Goal: Information Seeking & Learning: Learn about a topic

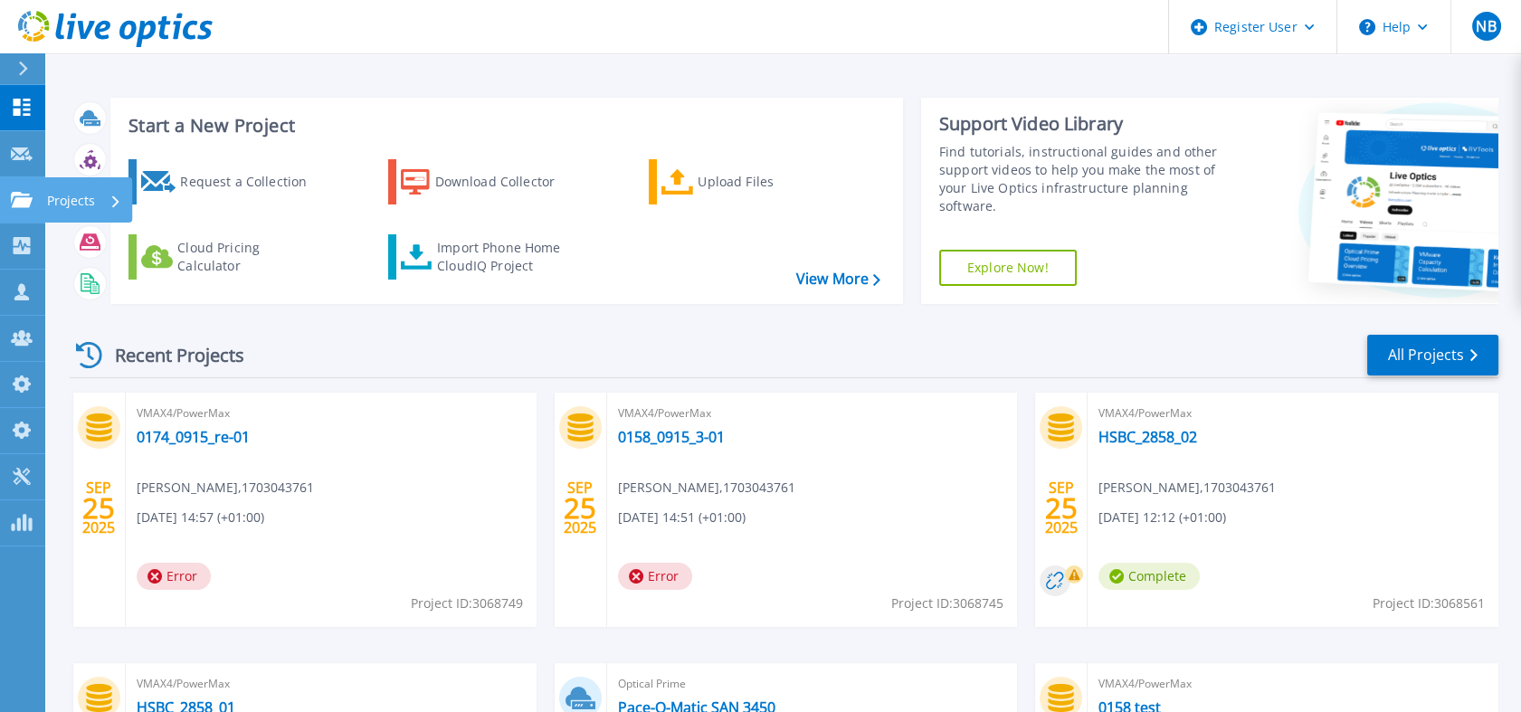
click at [32, 199] on icon at bounding box center [22, 199] width 22 height 15
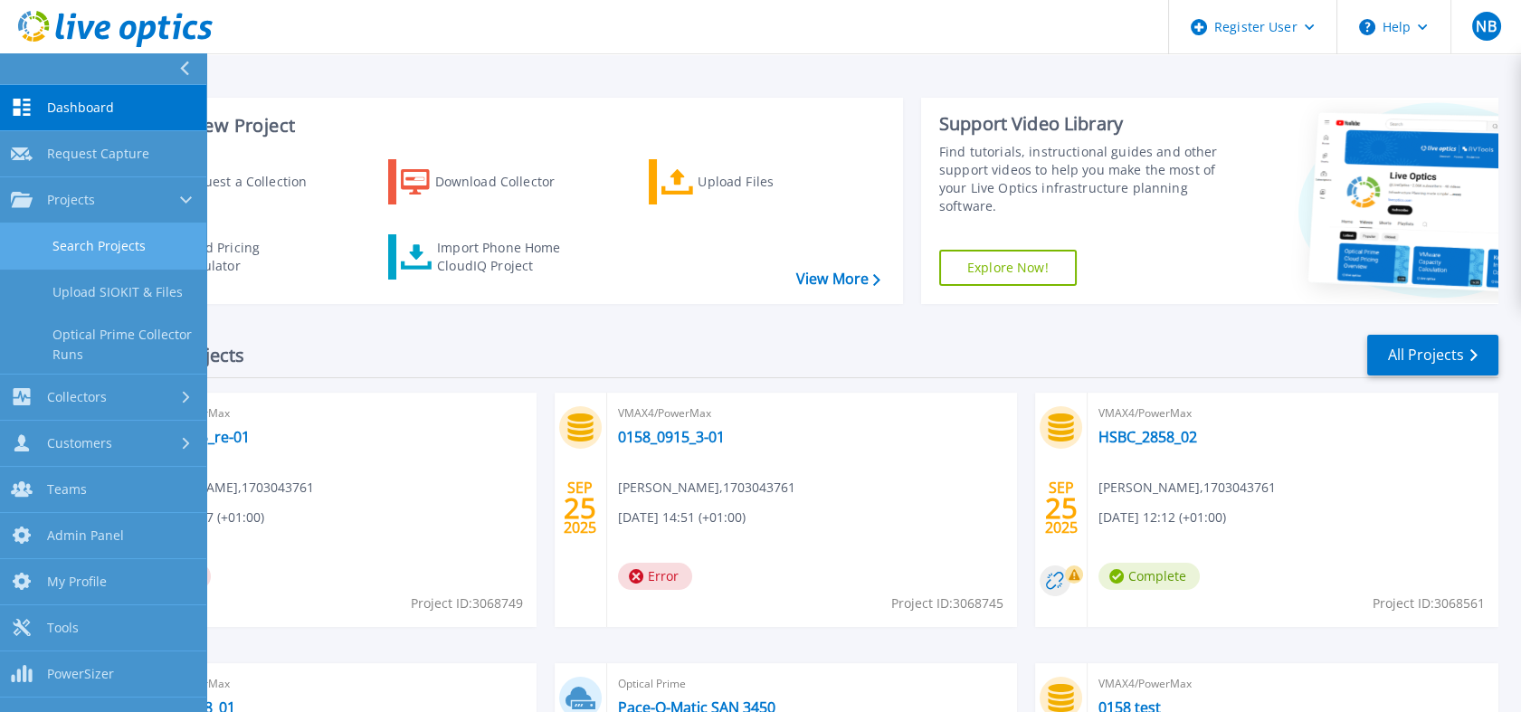
click at [91, 252] on link "Search Projects" at bounding box center [103, 247] width 206 height 46
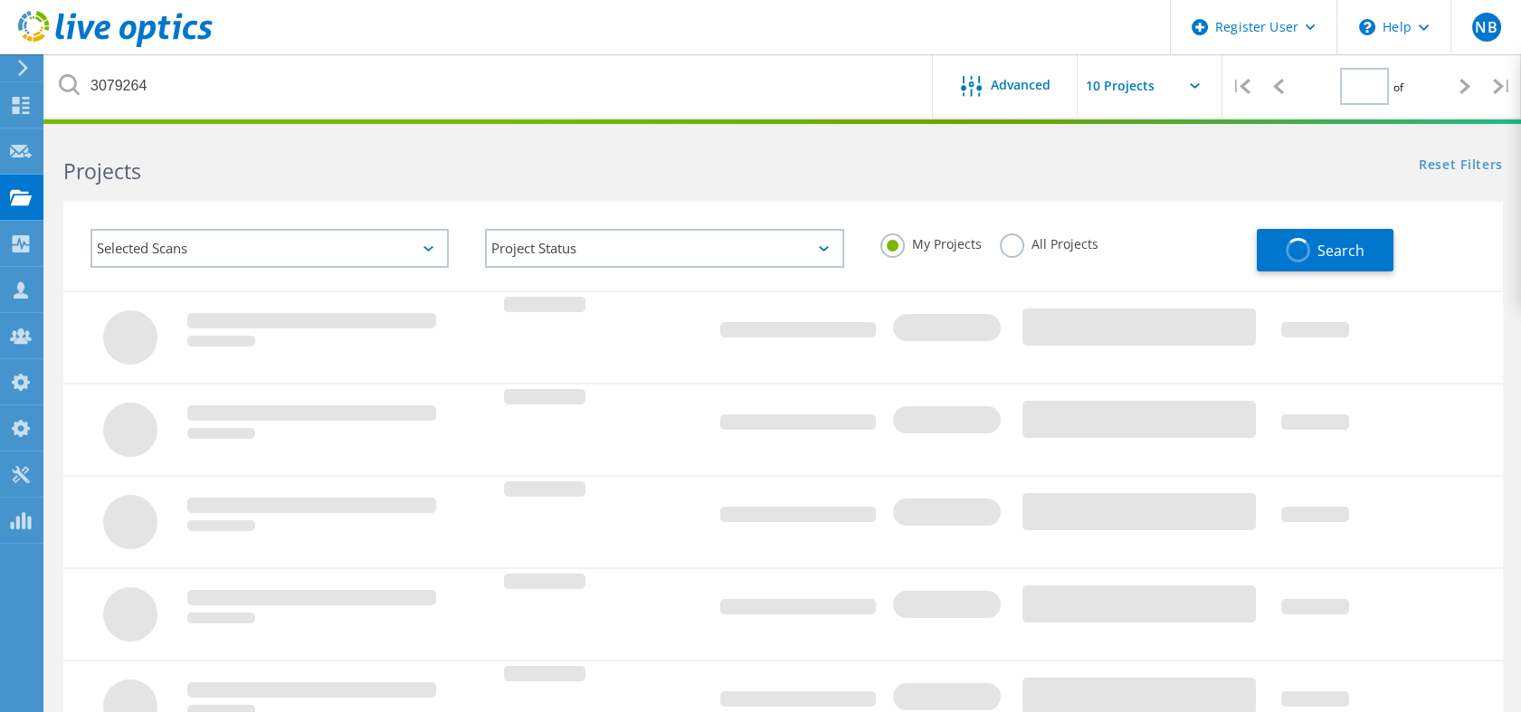
type input "1"
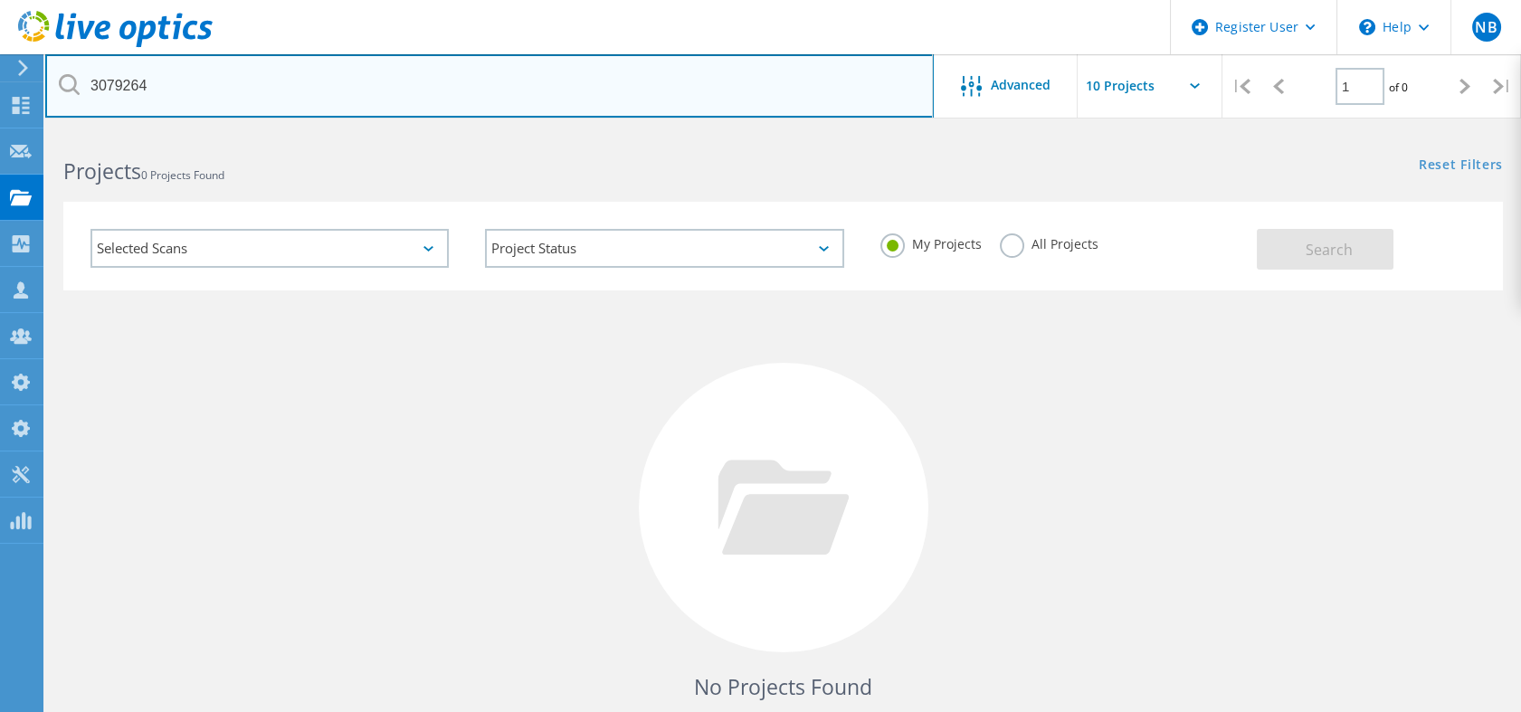
drag, startPoint x: 251, startPoint y: 90, endPoint x: 103, endPoint y: 96, distance: 147.7
click at [103, 96] on input "3079264" at bounding box center [489, 85] width 889 height 63
type input "3081957"
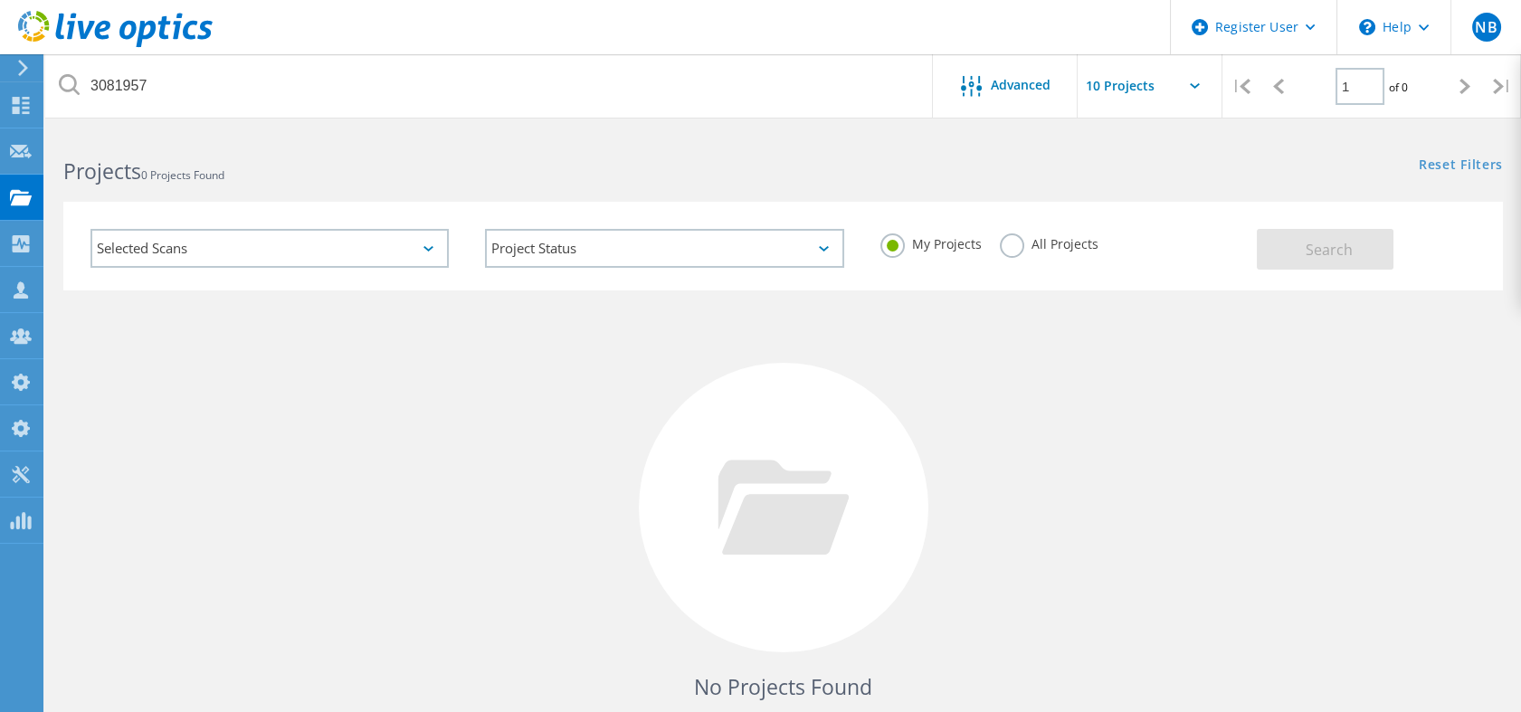
click at [1061, 232] on div "My Projects All Projects" at bounding box center [1059, 244] width 395 height 67
click at [1061, 233] on label "All Projects" at bounding box center [1049, 241] width 99 height 17
click at [0, 0] on input "All Projects" at bounding box center [0, 0] width 0 height 0
click at [1319, 276] on div "Selected Scans Project Status In Progress Complete Published Anonymous Archived…" at bounding box center [783, 246] width 1440 height 89
click at [1320, 254] on span "Search" at bounding box center [1329, 250] width 47 height 20
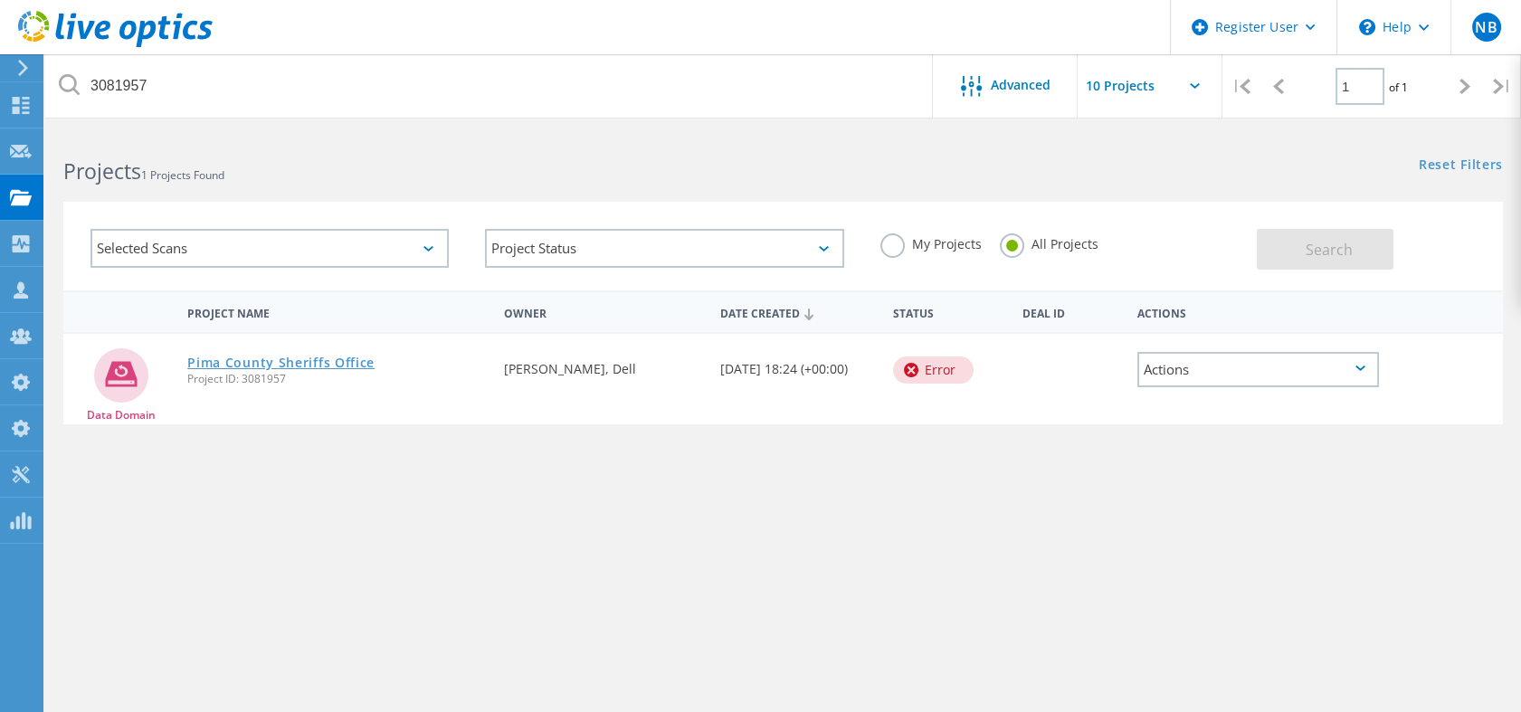
click at [335, 362] on link "Pima County Sheriffs Office" at bounding box center [280, 363] width 187 height 13
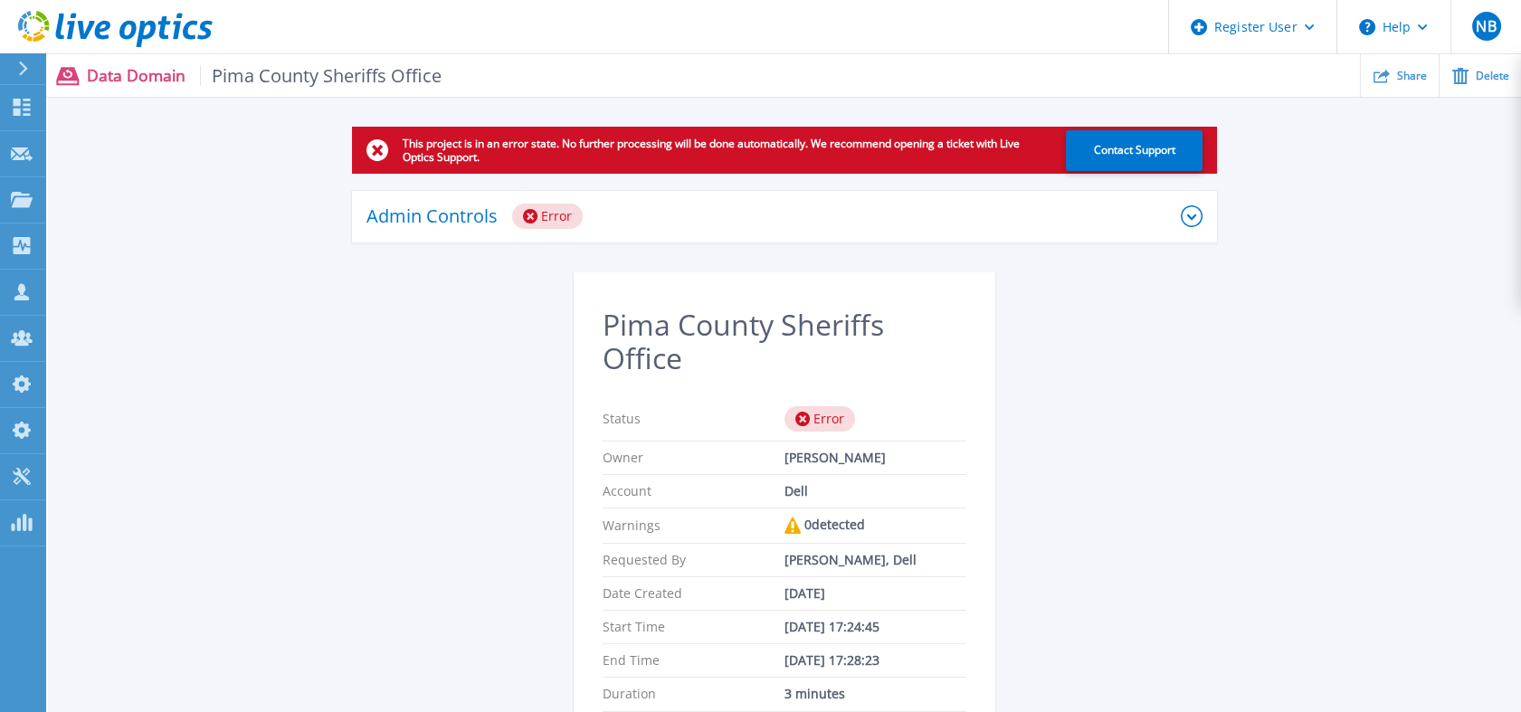
click at [598, 194] on div "Admin Controls Error" at bounding box center [784, 217] width 865 height 52
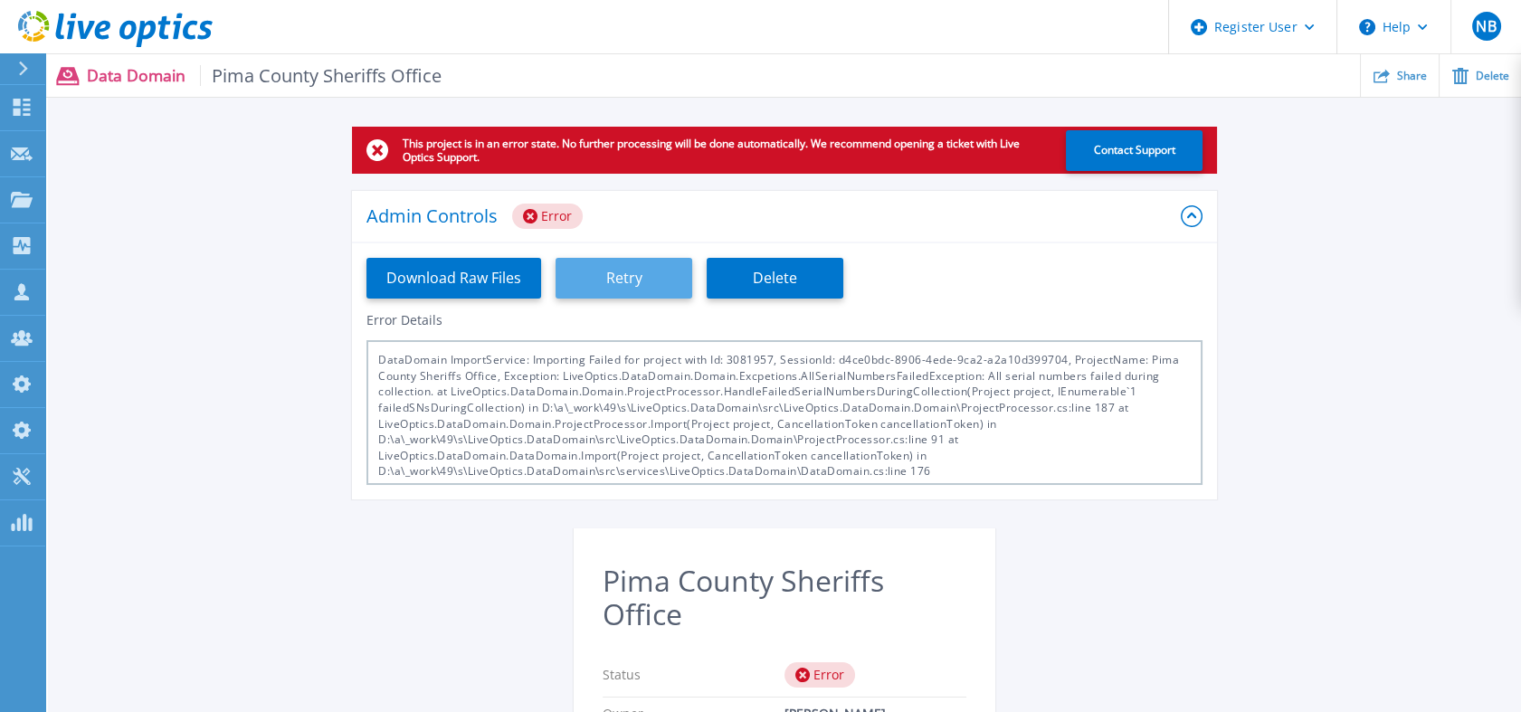
click at [609, 286] on button "Retry" at bounding box center [624, 278] width 137 height 41
click at [190, 28] on icon at bounding box center [115, 29] width 195 height 37
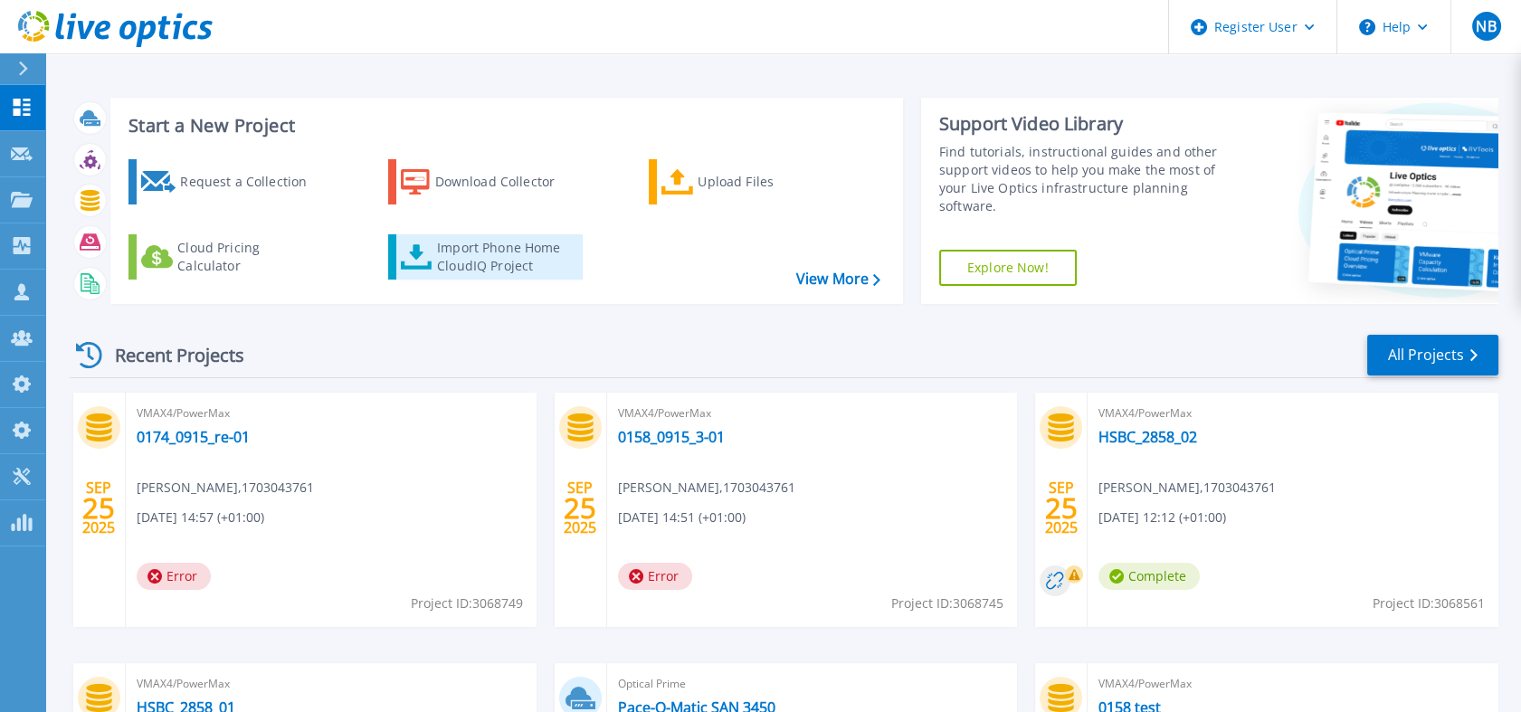
click at [456, 273] on div "Import Phone Home CloudIQ Project" at bounding box center [507, 257] width 141 height 36
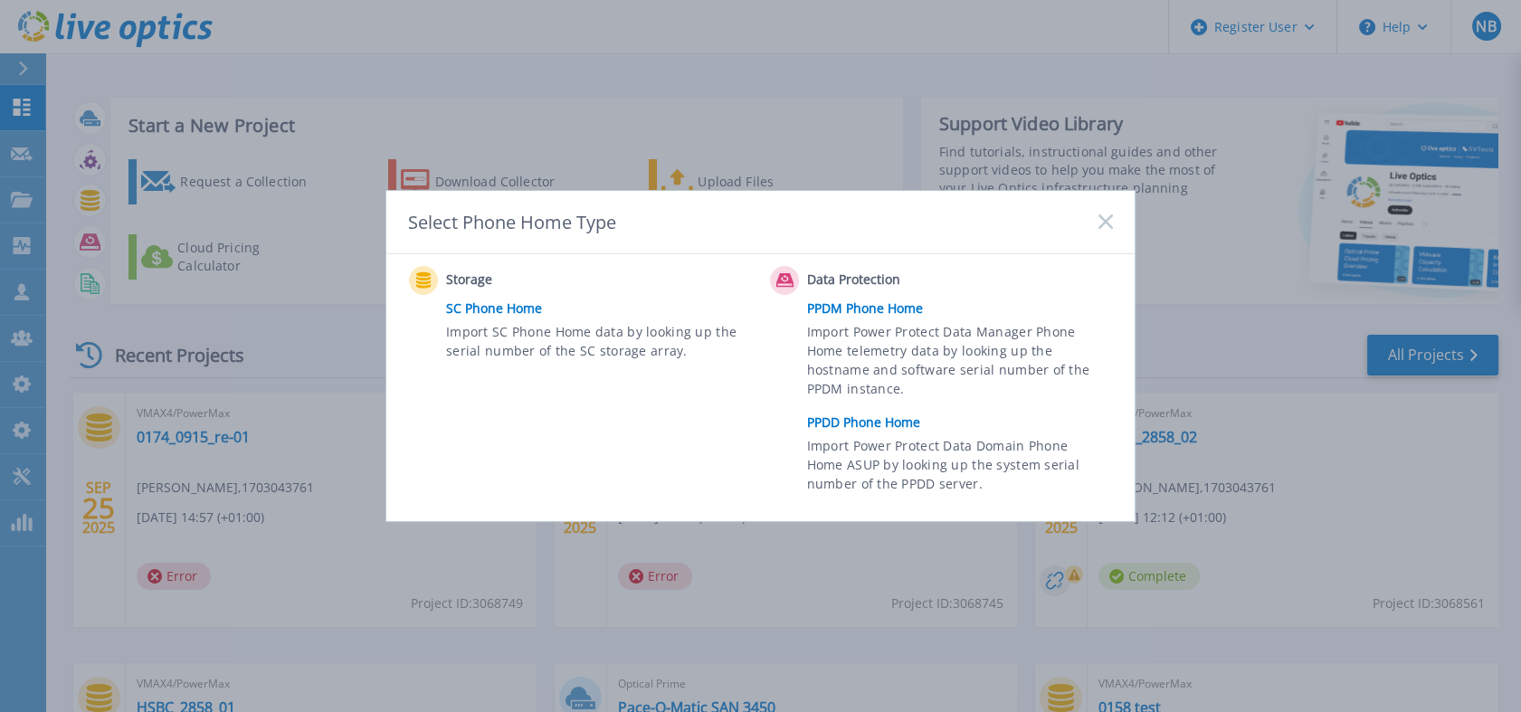
click at [868, 424] on link "PPDD Phone Home" at bounding box center [964, 422] width 315 height 27
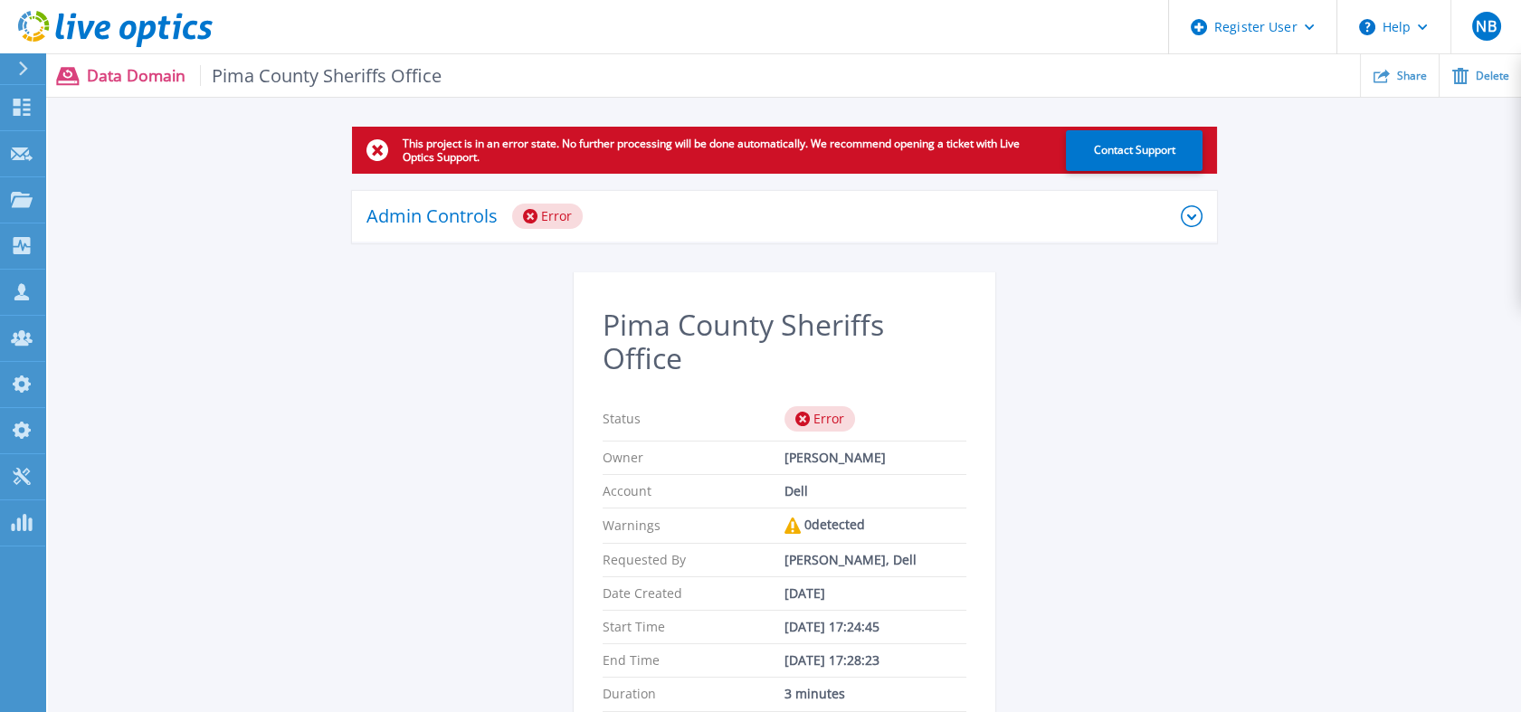
click at [545, 216] on div "Error" at bounding box center [547, 216] width 71 height 25
click at [180, 24] on icon at bounding box center [177, 27] width 9 height 26
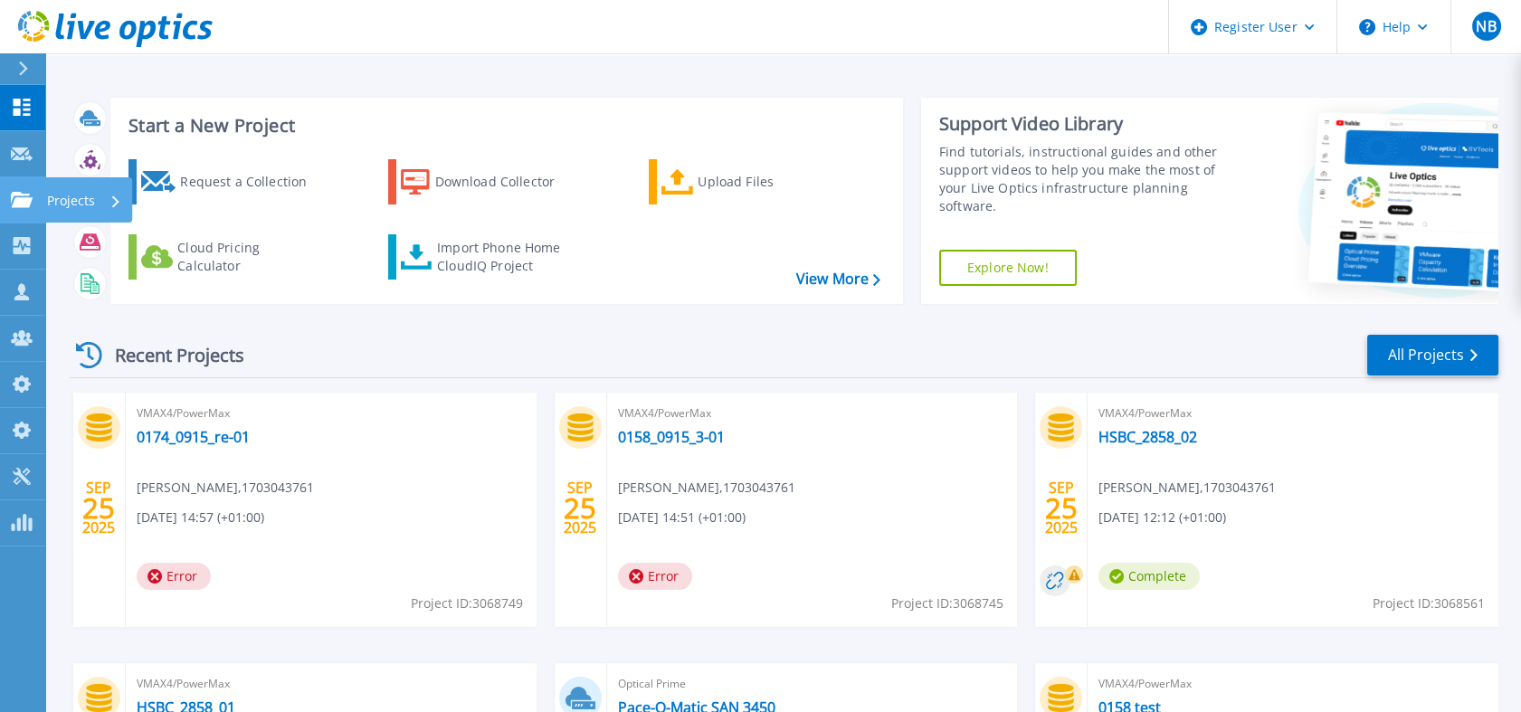
click at [14, 208] on link "Projects Projects" at bounding box center [22, 200] width 45 height 46
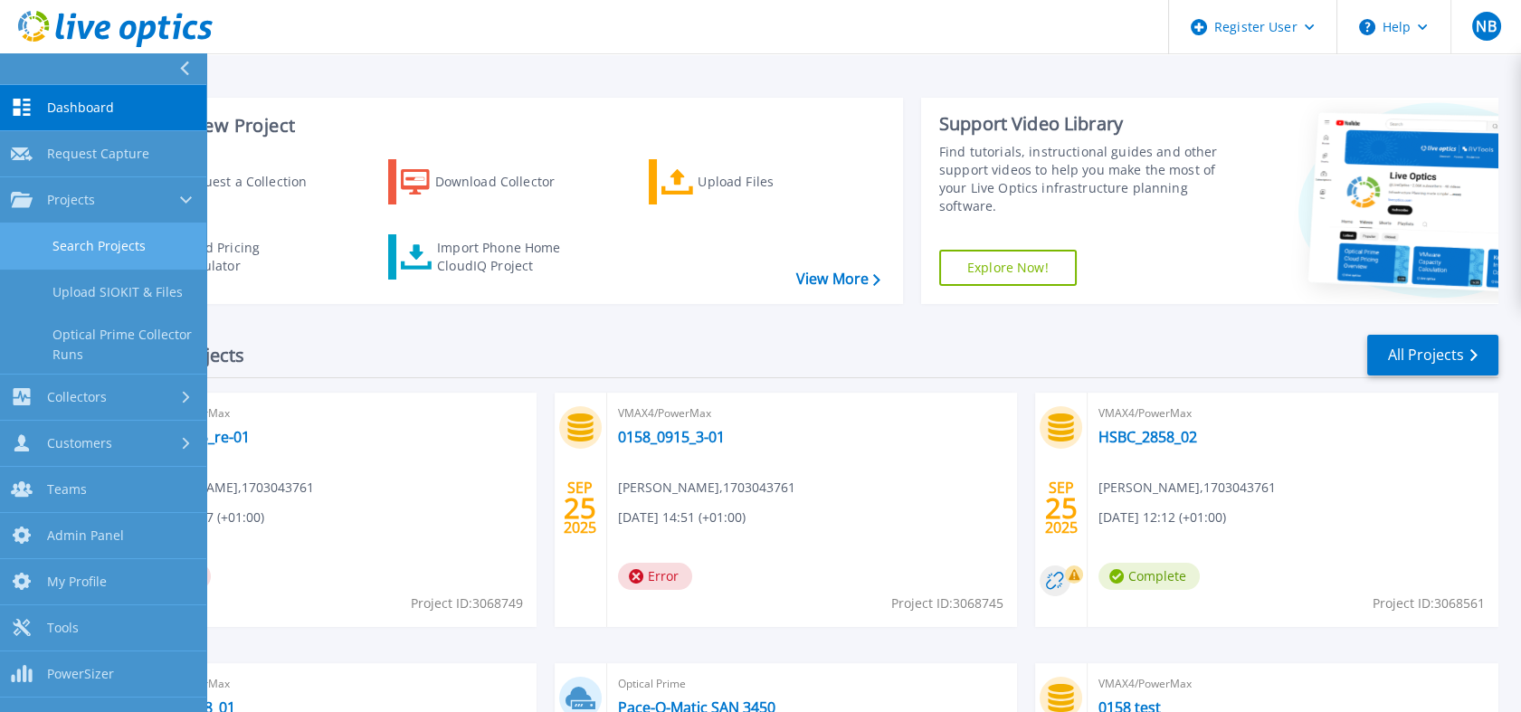
click at [84, 238] on link "Search Projects" at bounding box center [103, 247] width 206 height 46
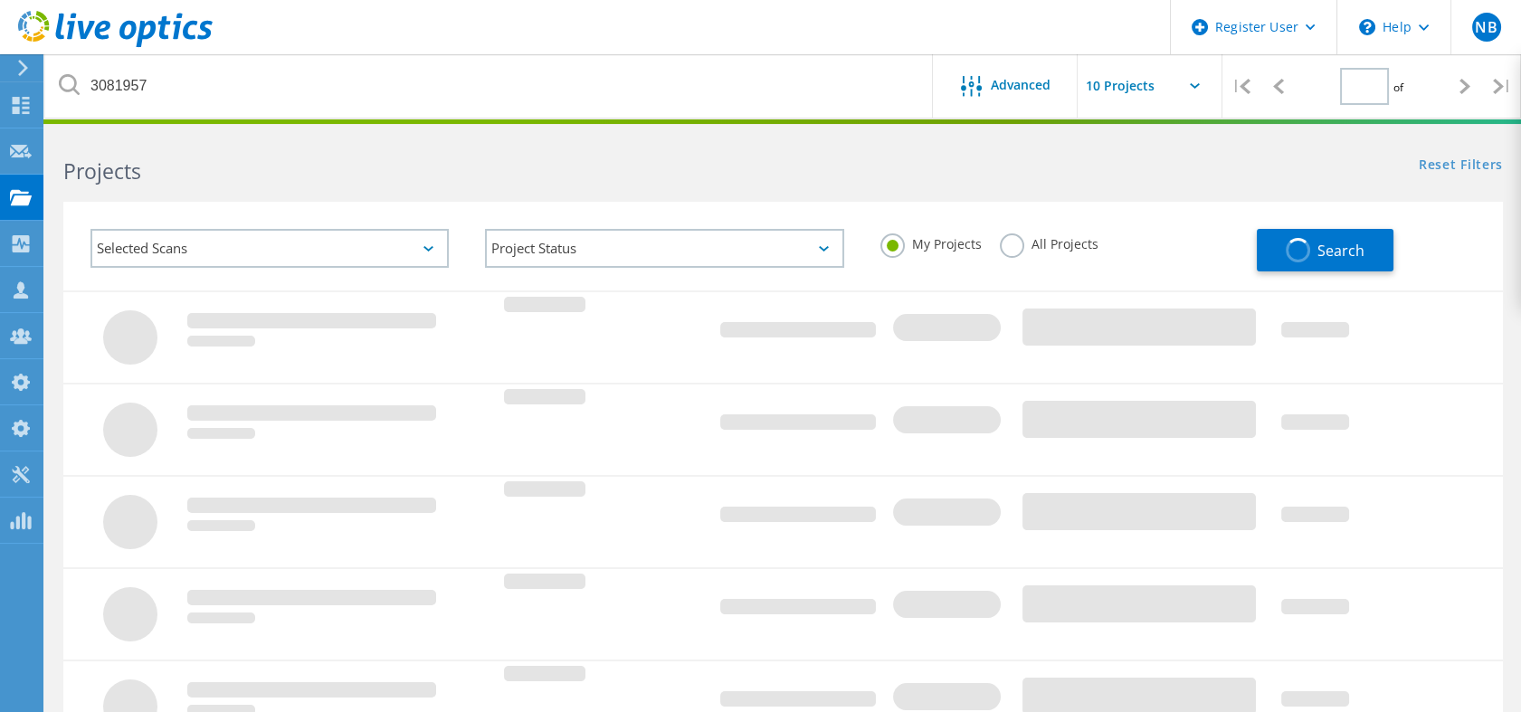
type input "1"
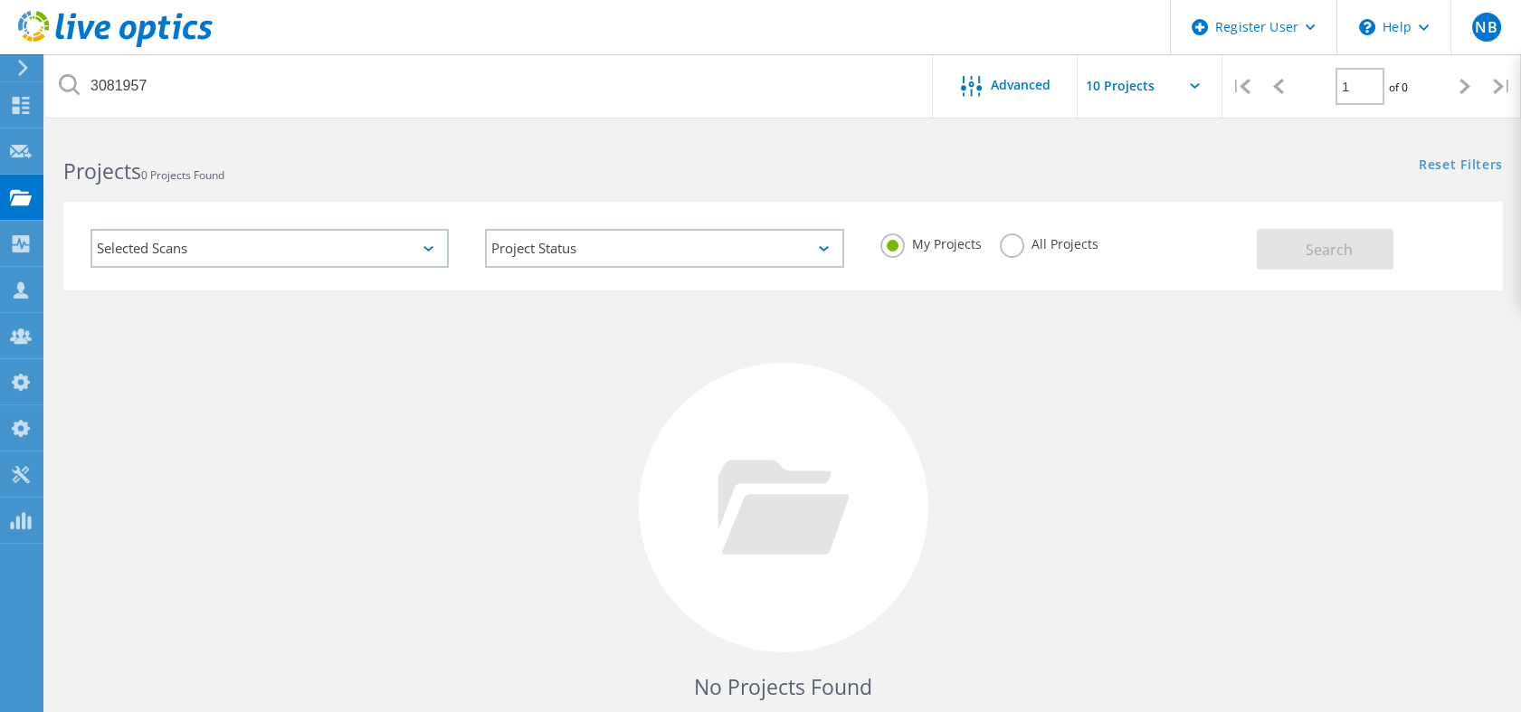
click at [1022, 240] on label "All Projects" at bounding box center [1049, 241] width 99 height 17
click at [0, 0] on input "All Projects" at bounding box center [0, 0] width 0 height 0
click at [1481, 139] on div "Reset Filters Show Filters" at bounding box center [1152, 147] width 738 height 33
click at [1463, 158] on link "Reset Filters" at bounding box center [1461, 165] width 84 height 15
click at [1071, 249] on label "All Projects" at bounding box center [1049, 241] width 99 height 17
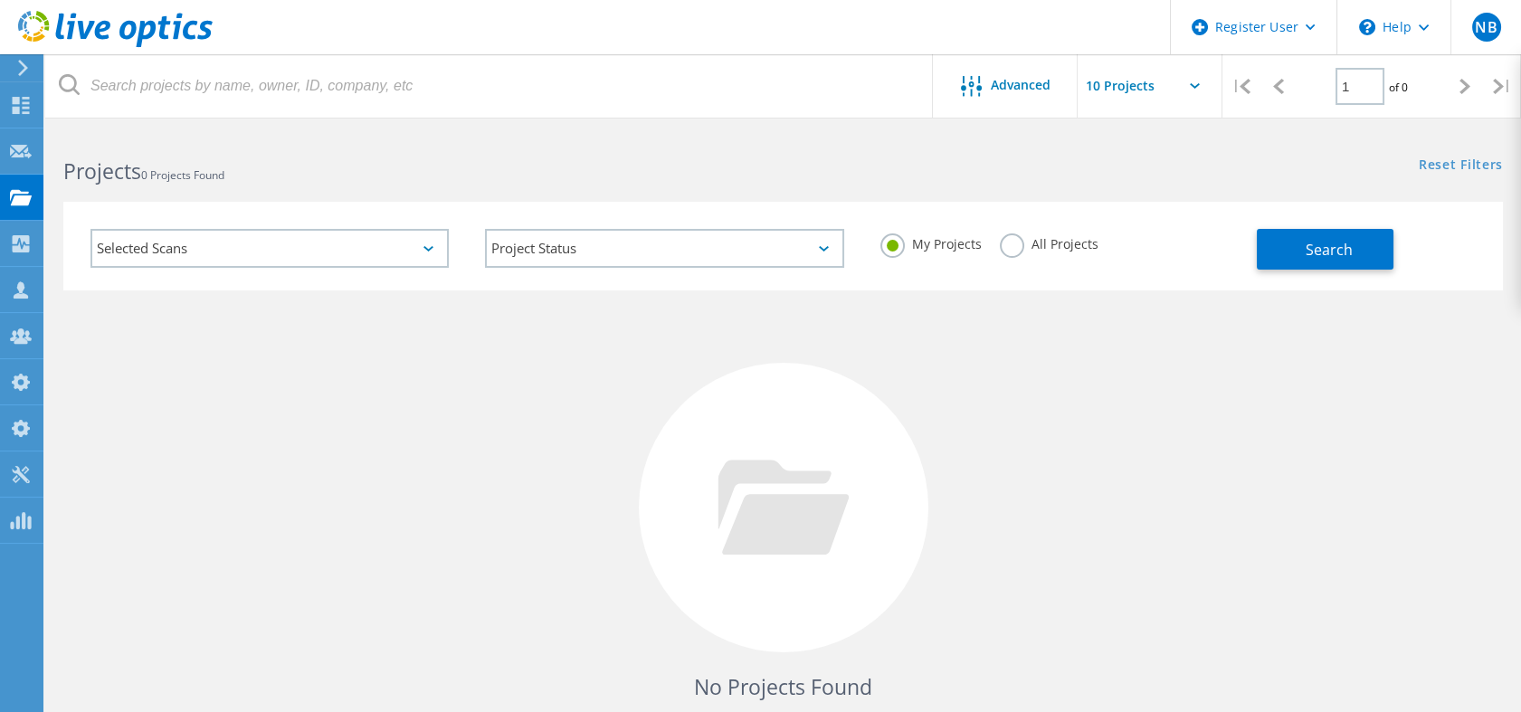
click at [0, 0] on input "All Projects" at bounding box center [0, 0] width 0 height 0
click at [1339, 295] on div "No Projects Found Try refining your search." at bounding box center [783, 525] width 1440 height 468
click at [1324, 251] on span "Search" at bounding box center [1329, 250] width 47 height 20
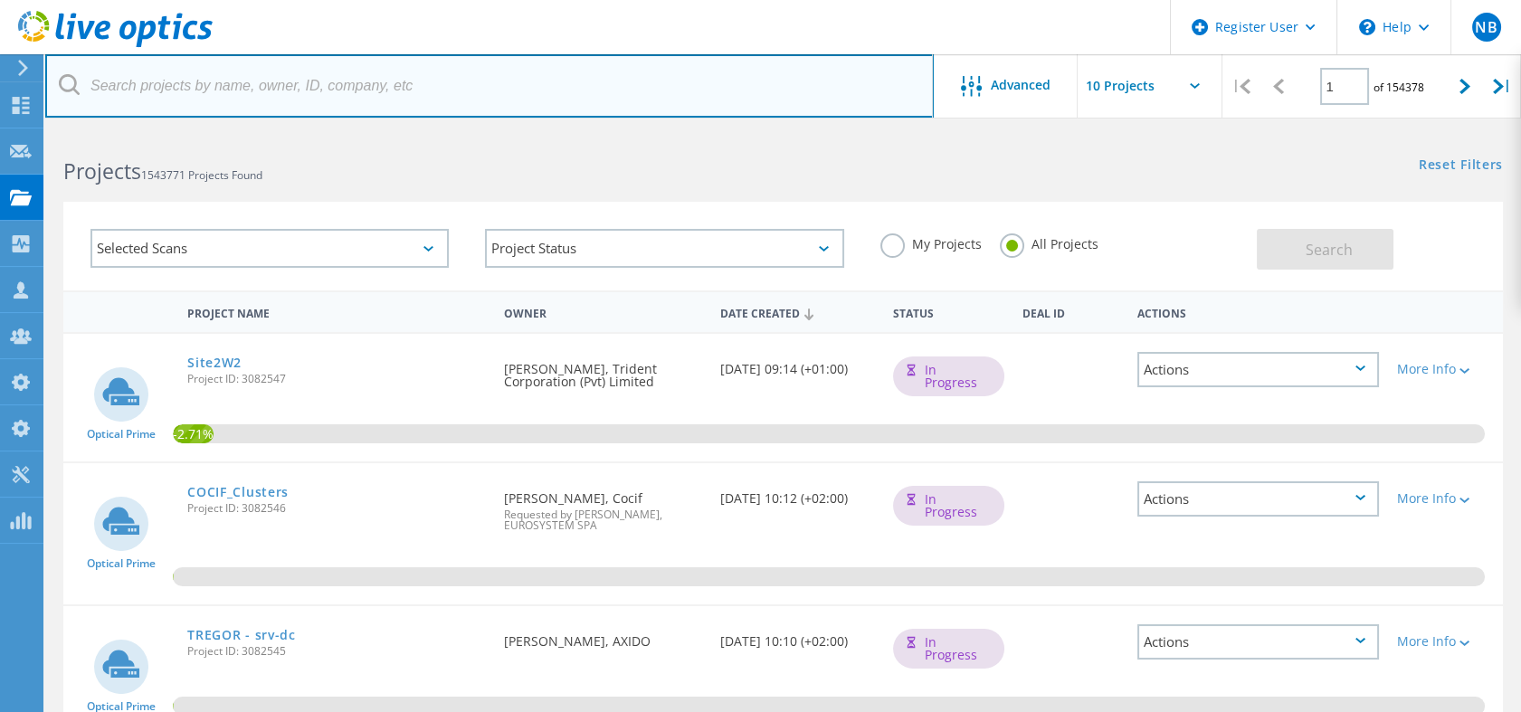
click at [436, 79] on input "text" at bounding box center [489, 85] width 889 height 63
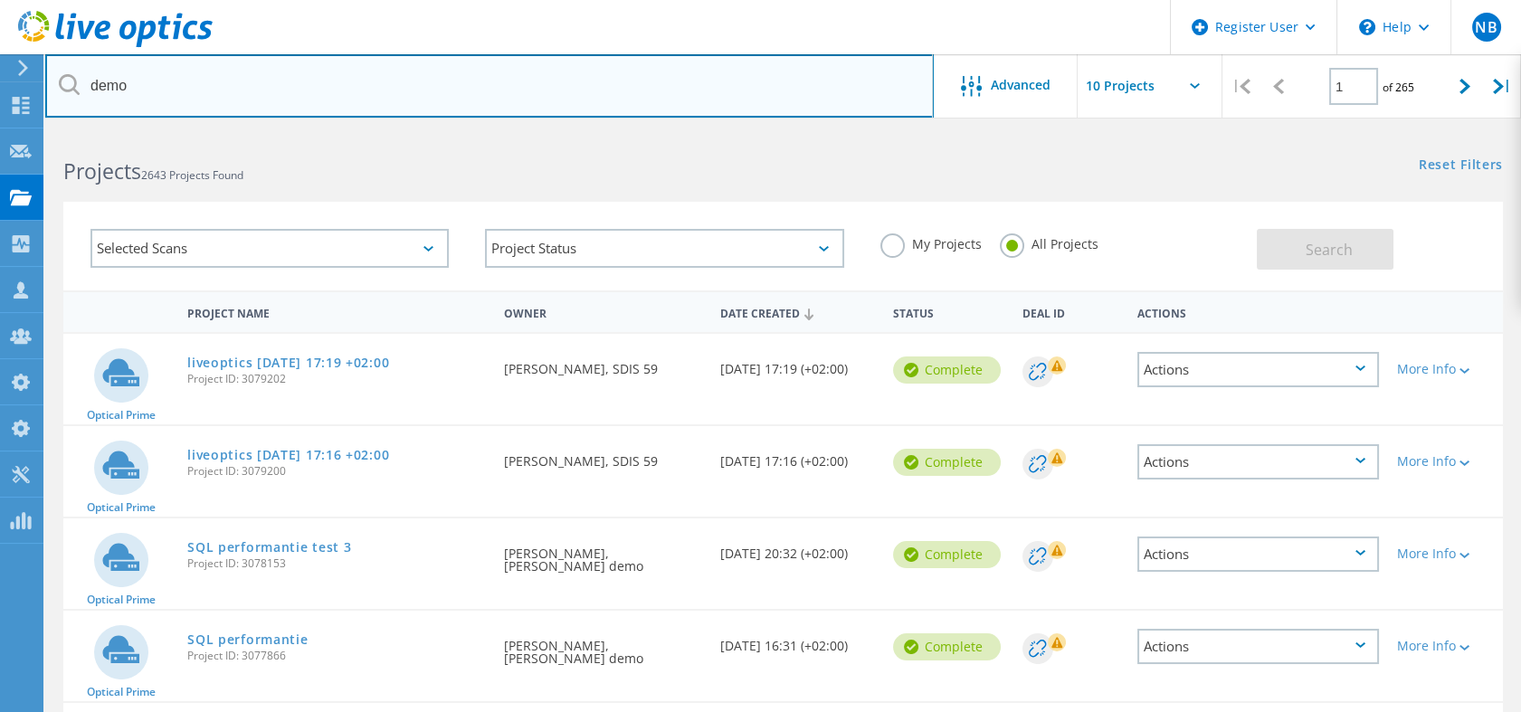
drag, startPoint x: 300, startPoint y: 72, endPoint x: 46, endPoint y: 94, distance: 255.2
click at [46, 94] on input "demo" at bounding box center [489, 85] width 889 height 63
type input "David Hunter"
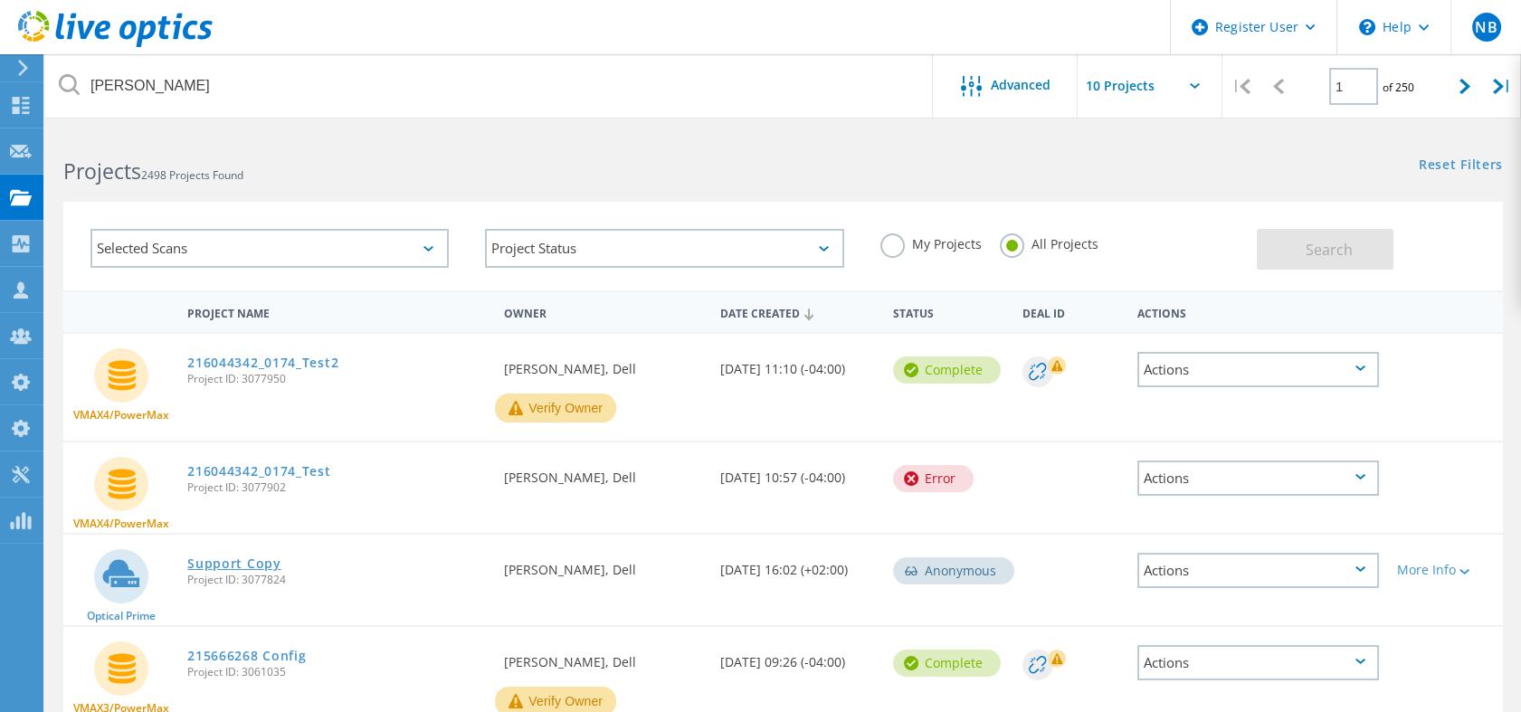
click at [268, 558] on link "Support Copy" at bounding box center [233, 563] width 93 height 13
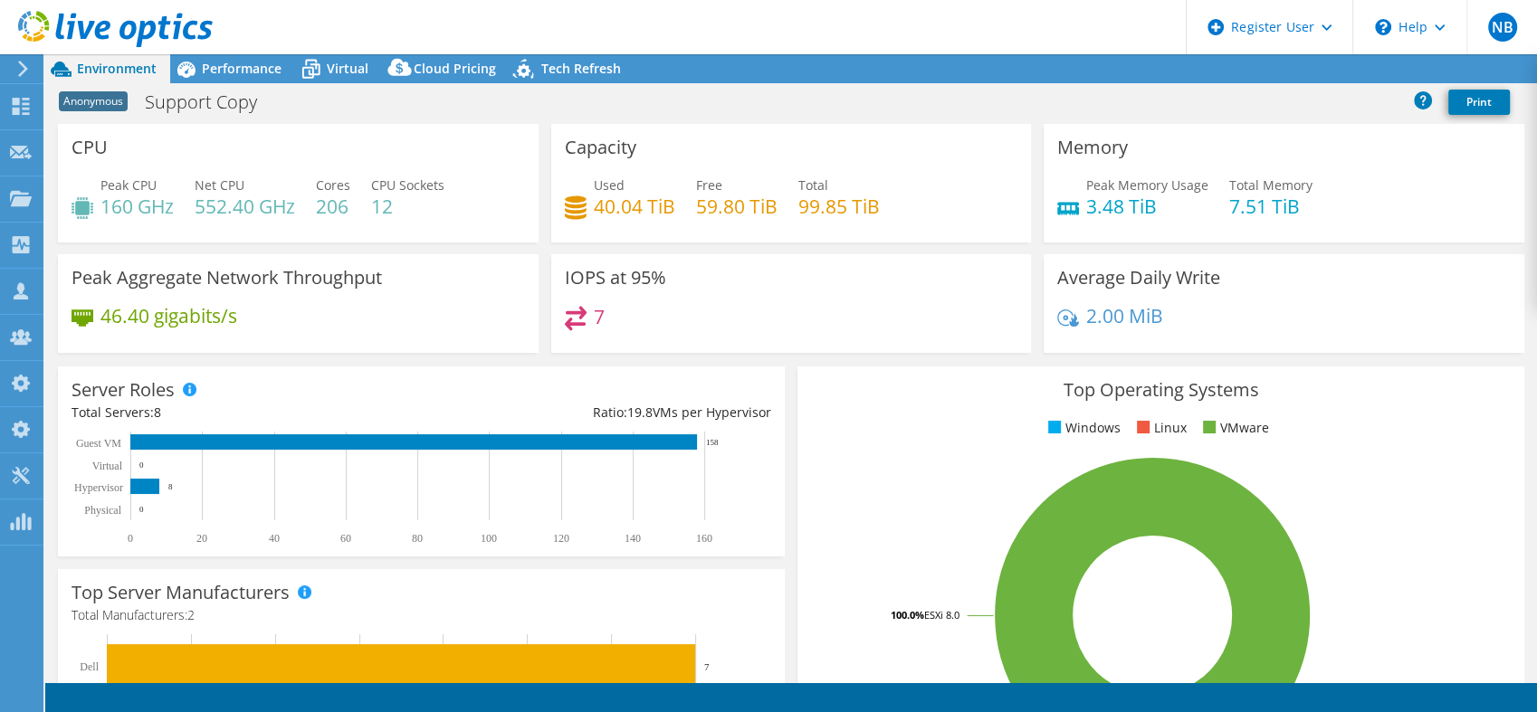
select select "USD"
radio input "true"
radio input "false"
click at [257, 71] on span "Performance" at bounding box center [242, 68] width 80 height 17
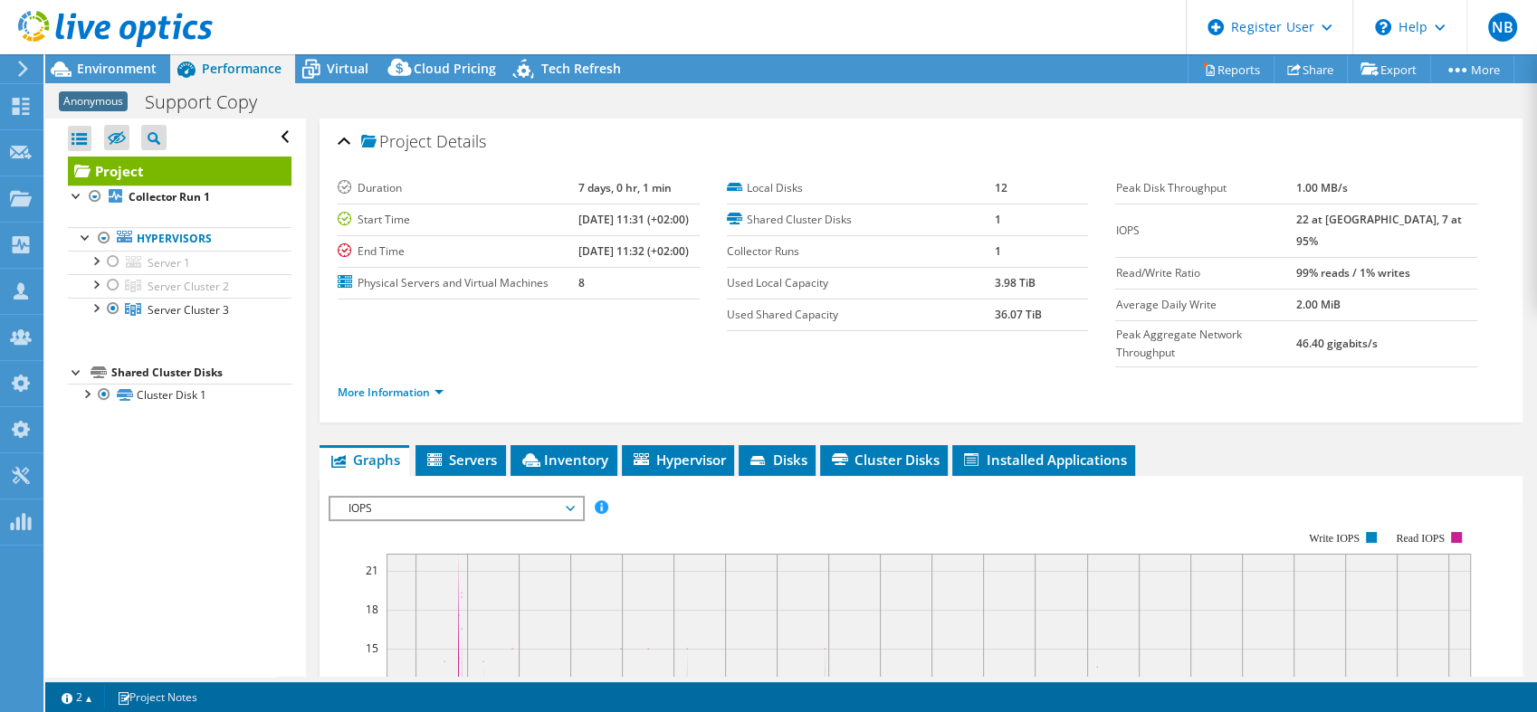
click at [233, 71] on span "Performance" at bounding box center [242, 68] width 80 height 17
click at [94, 287] on div at bounding box center [95, 283] width 18 height 18
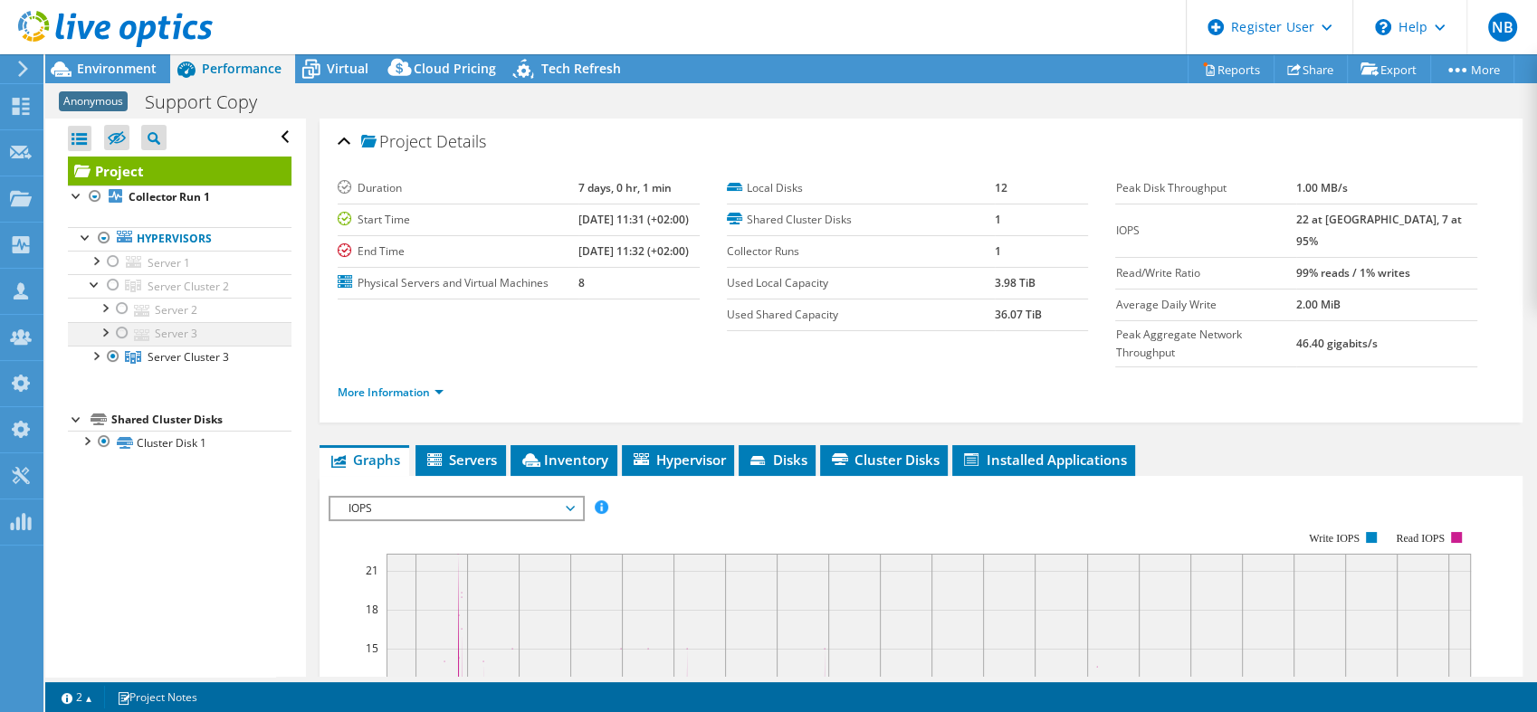
click at [122, 329] on div at bounding box center [122, 333] width 18 height 22
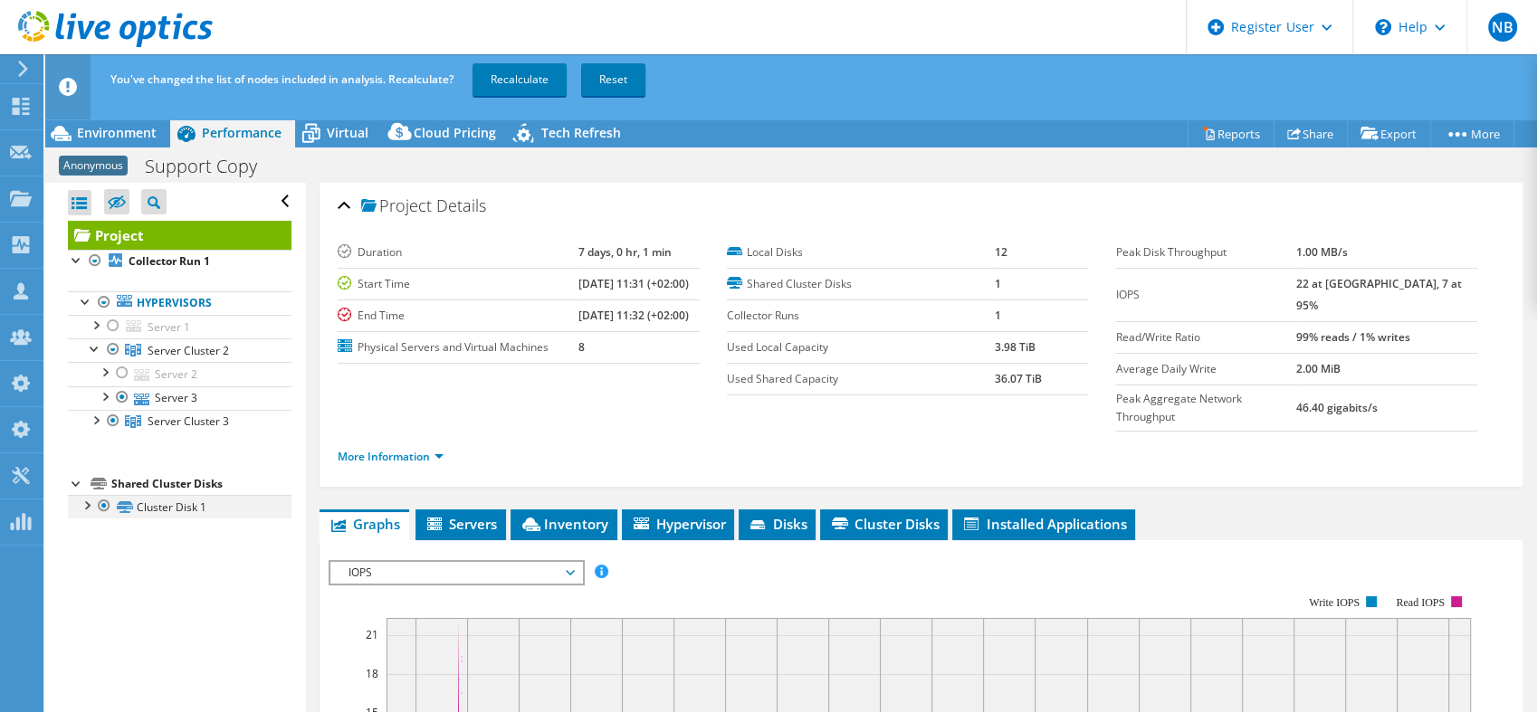
click at [89, 503] on div at bounding box center [86, 504] width 18 height 18
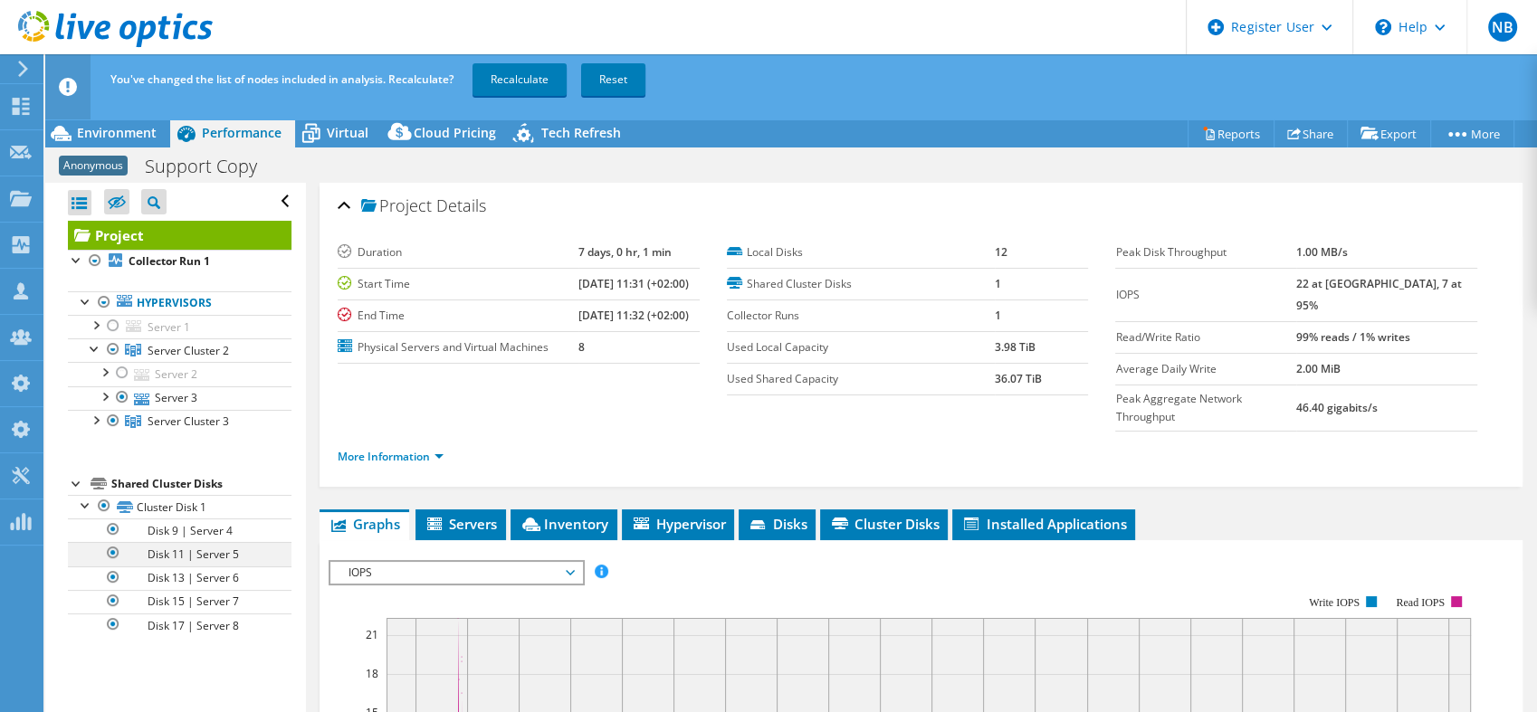
click at [115, 545] on div at bounding box center [113, 553] width 18 height 22
click at [170, 33] on icon at bounding box center [115, 29] width 195 height 37
